Goal: Information Seeking & Learning: Learn about a topic

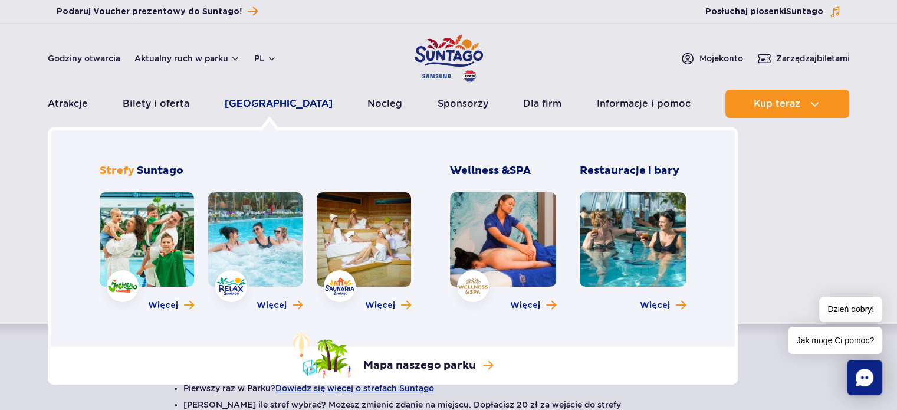
click at [273, 104] on link "[GEOGRAPHIC_DATA]" at bounding box center [279, 104] width 108 height 28
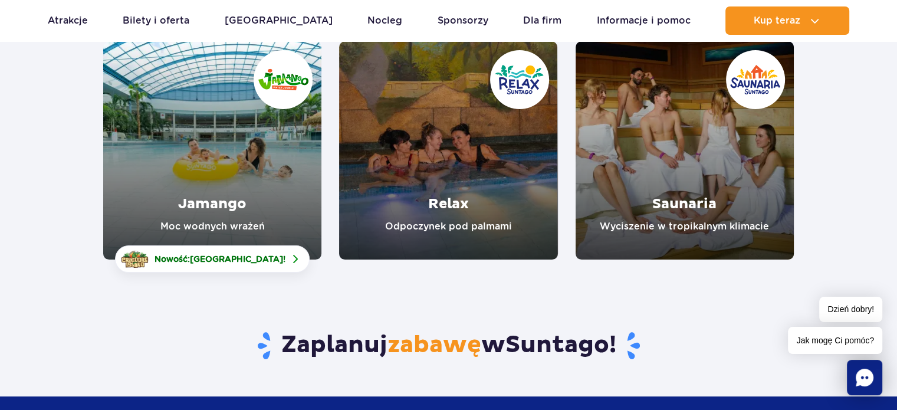
scroll to position [177, 0]
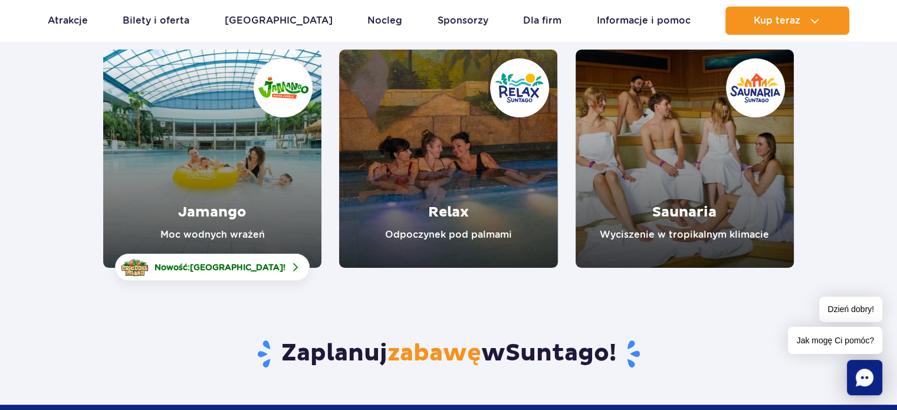
click at [695, 235] on link "Saunaria" at bounding box center [684, 159] width 218 height 218
click at [449, 214] on link "Relax" at bounding box center [448, 159] width 218 height 218
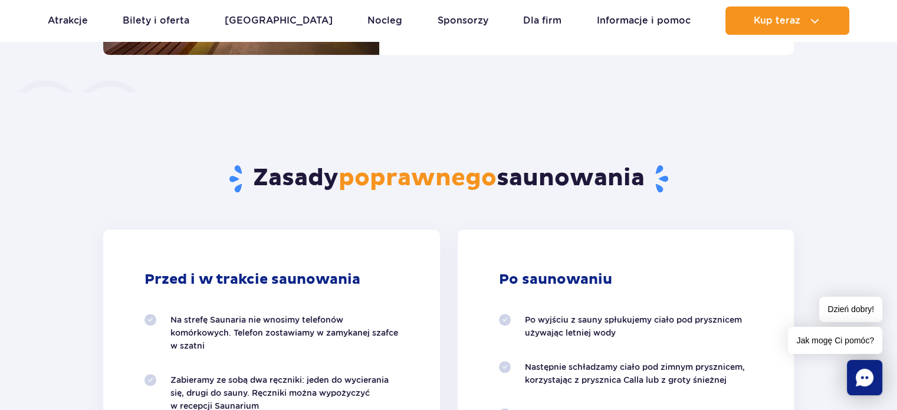
scroll to position [1002, 0]
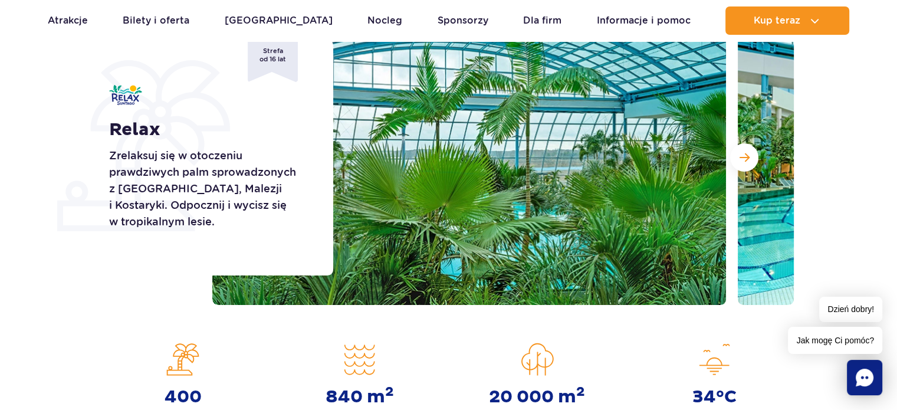
scroll to position [177, 0]
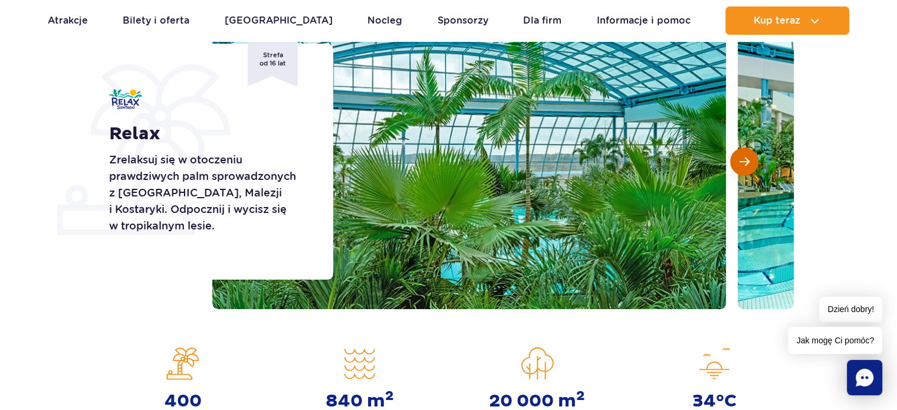
click at [740, 161] on span "Następny slajd" at bounding box center [744, 161] width 10 height 11
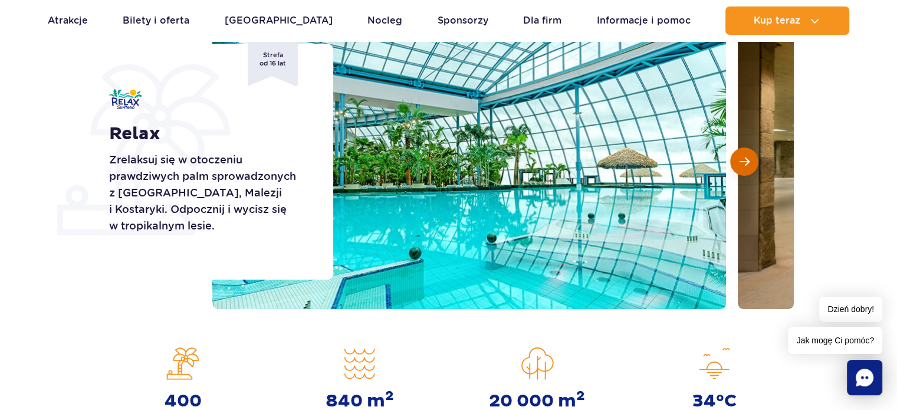
click at [735, 160] on button "Następny slajd" at bounding box center [744, 161] width 28 height 28
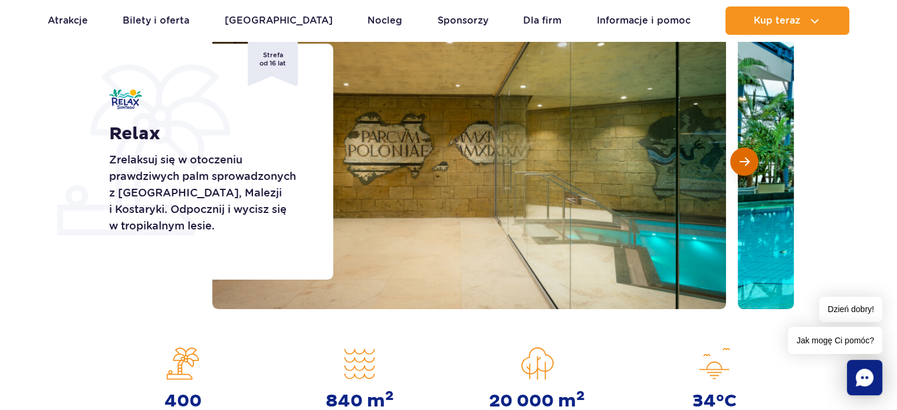
click at [735, 160] on button "Następny slajd" at bounding box center [744, 161] width 28 height 28
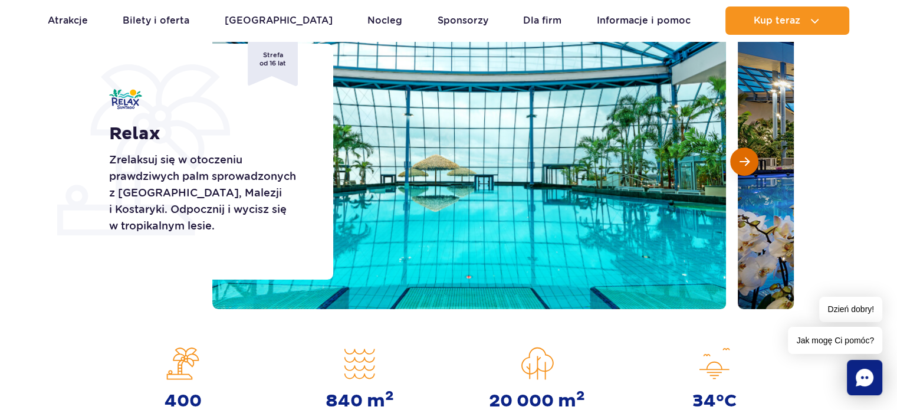
click at [738, 158] on button "Następny slajd" at bounding box center [744, 161] width 28 height 28
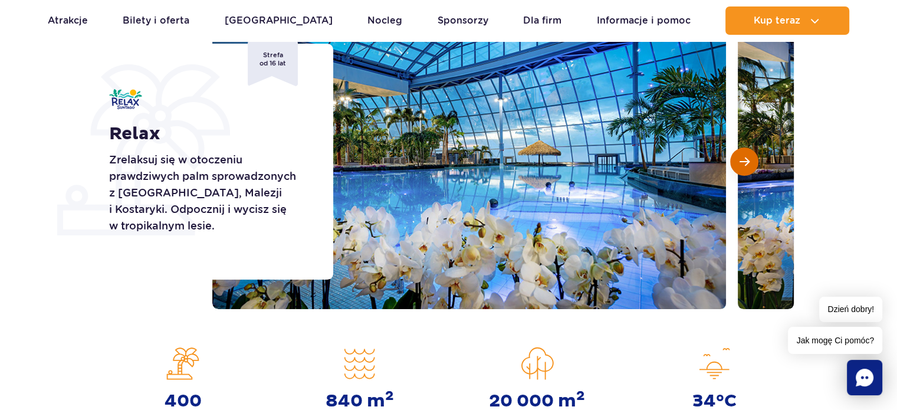
click at [738, 158] on button "Następny slajd" at bounding box center [744, 161] width 28 height 28
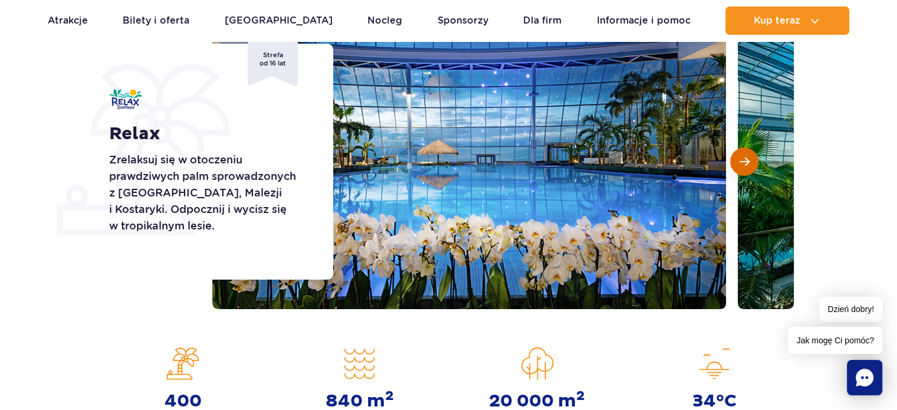
click at [738, 158] on button "Następny slajd" at bounding box center [744, 161] width 28 height 28
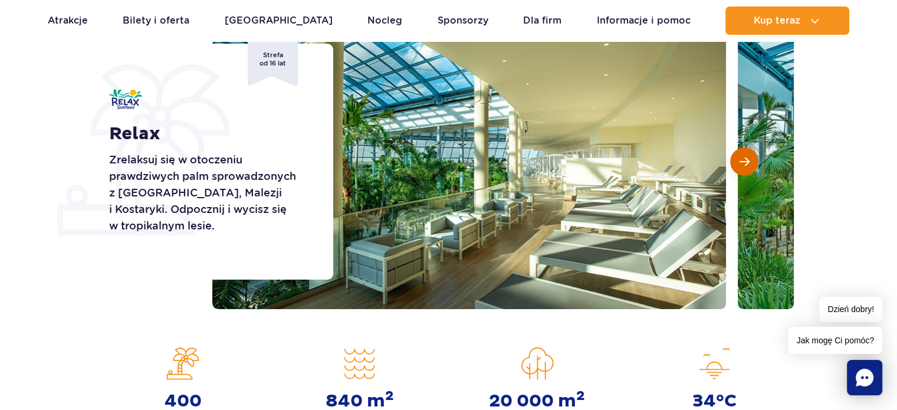
click at [741, 162] on span "Następny slajd" at bounding box center [744, 161] width 10 height 11
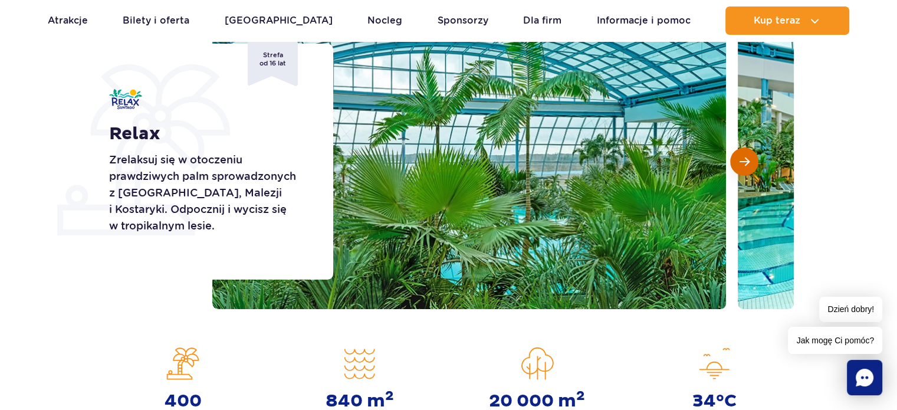
click at [741, 162] on span "Następny slajd" at bounding box center [744, 161] width 10 height 11
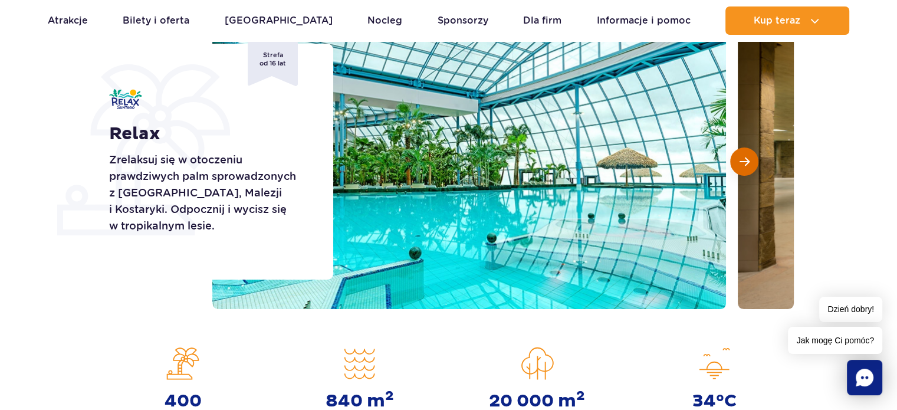
click at [741, 162] on span "Następny slajd" at bounding box center [744, 161] width 10 height 11
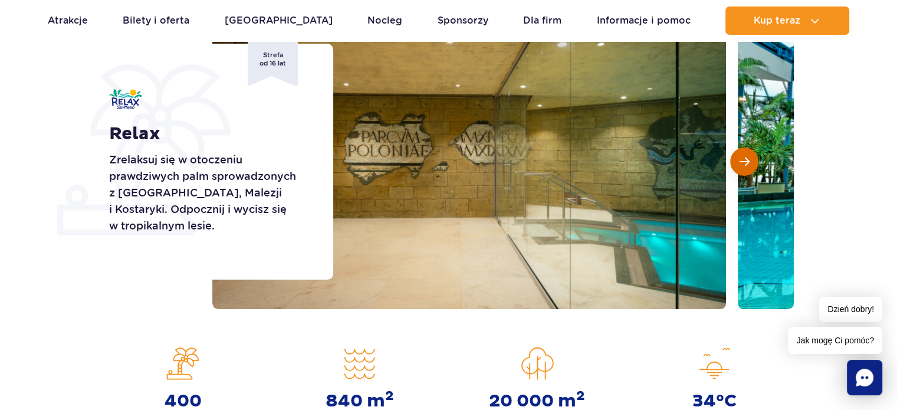
click at [741, 162] on span "Następny slajd" at bounding box center [744, 161] width 10 height 11
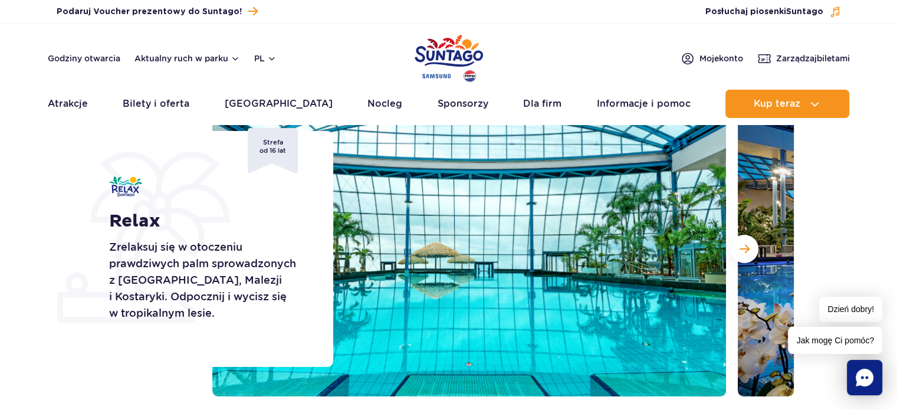
scroll to position [0, 0]
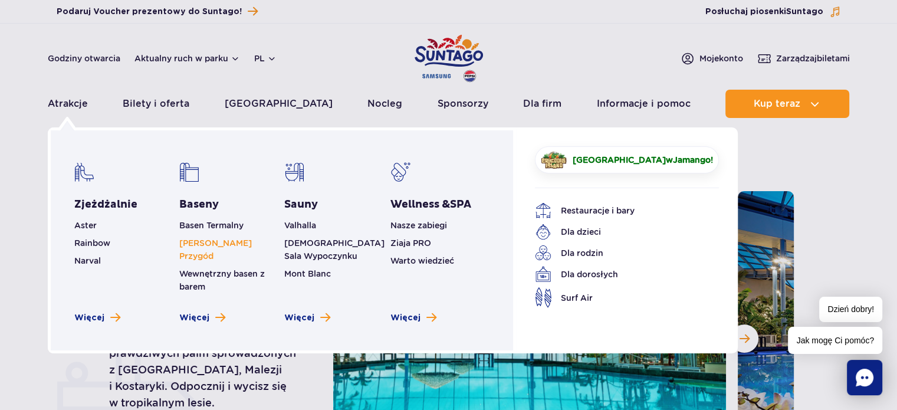
click at [212, 242] on link "[PERSON_NAME] Przygód" at bounding box center [215, 249] width 72 height 22
